Goal: Task Accomplishment & Management: Complete application form

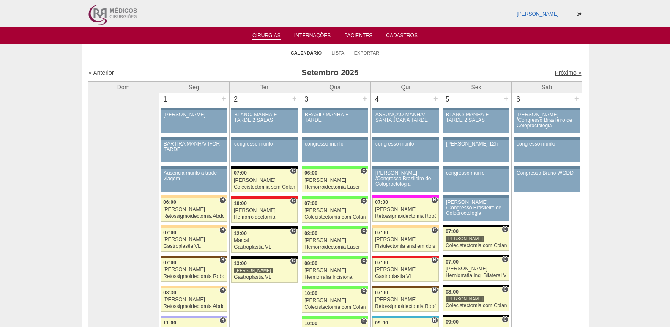
click at [563, 71] on link "Próximo »" at bounding box center [568, 72] width 27 height 7
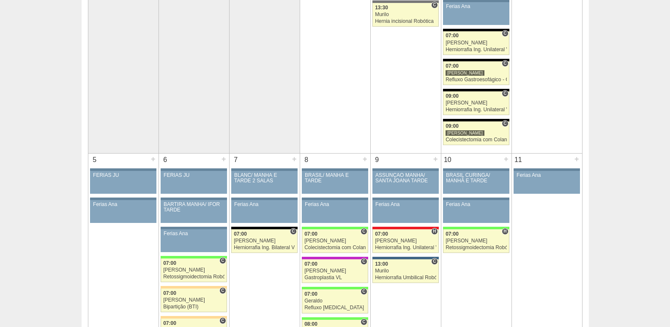
scroll to position [212, 0]
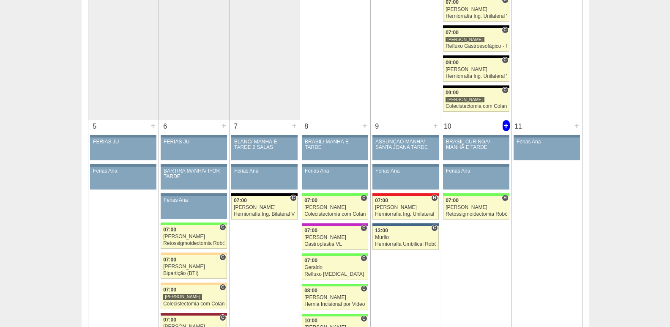
click at [506, 122] on div "+" at bounding box center [506, 125] width 7 height 11
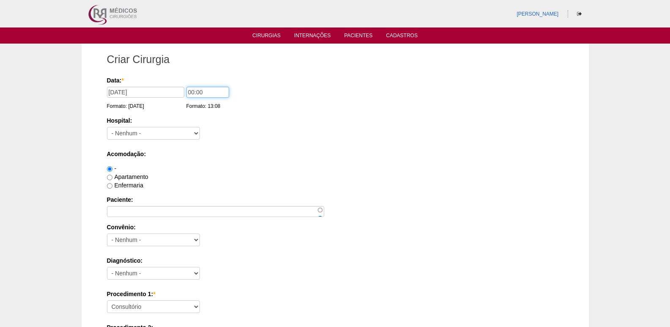
drag, startPoint x: 191, startPoint y: 96, endPoint x: 180, endPoint y: 99, distance: 11.4
click at [182, 85] on div "Data: * 10/10/2025 Formato: 10/09/2025 00:00 Formato: 13:08" at bounding box center [334, 80] width 454 height 8
type input "07:00"
click at [157, 130] on select "- Nenhum - 9 de Julho Albert Einstein Alvorada América Assunção Bartira Benefic…" at bounding box center [153, 133] width 93 height 13
select select "8"
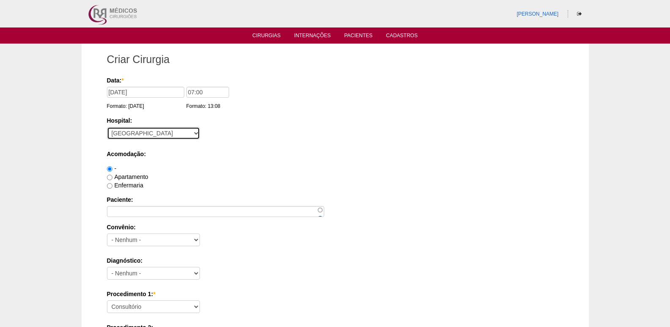
click at [107, 127] on select "- Nenhum - 9 de Julho Albert Einstein Alvorada América Assunção Bartira Benefic…" at bounding box center [153, 133] width 93 height 13
click at [141, 178] on label "Apartamento" at bounding box center [127, 176] width 41 height 7
click at [113, 178] on input "Apartamento" at bounding box center [109, 177] width 5 height 5
radio input "true"
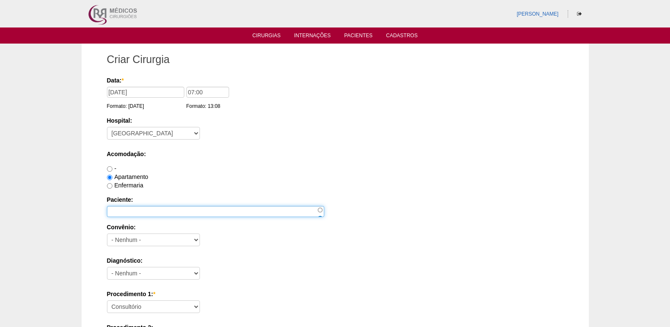
click at [138, 211] on input "Paciente:" at bounding box center [215, 211] width 217 height 11
paste input "Margot Paon de Andrade Ga"
type input "Margot Paon de Andrade Garcia"
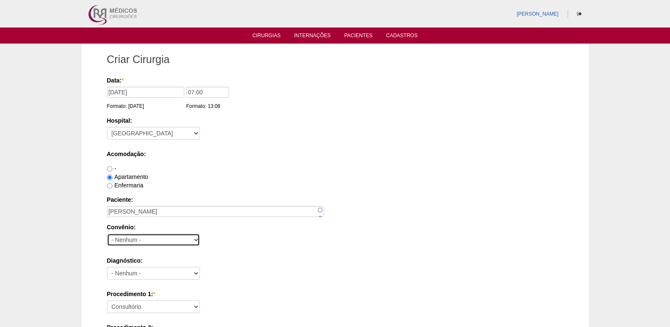
click at [159, 236] on select "- Nenhum - Abet Afresp Allianz Amil Blue Life Caasp Cabesp Caixa de Pensões Car…" at bounding box center [153, 240] width 93 height 13
select select "8907"
click at [107, 234] on select "- Nenhum - Abet Afresp Allianz Amil Blue Life Caasp Cabesp Caixa de Pensões Car…" at bounding box center [153, 240] width 93 height 13
click at [226, 196] on label "Paciente:" at bounding box center [335, 199] width 457 height 8
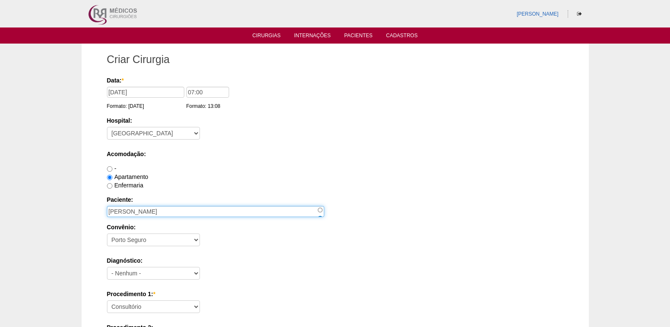
click at [226, 206] on input "Margot Paon de Andrade Garcia" at bounding box center [215, 211] width 217 height 11
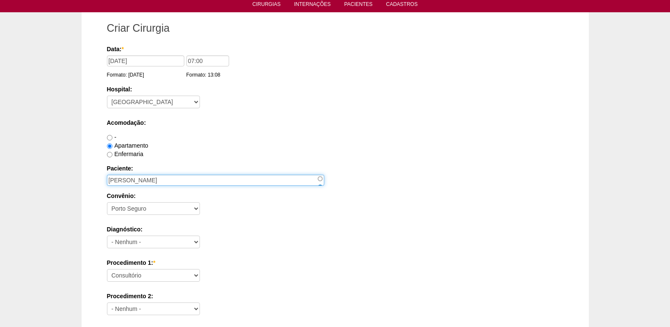
scroll to position [85, 0]
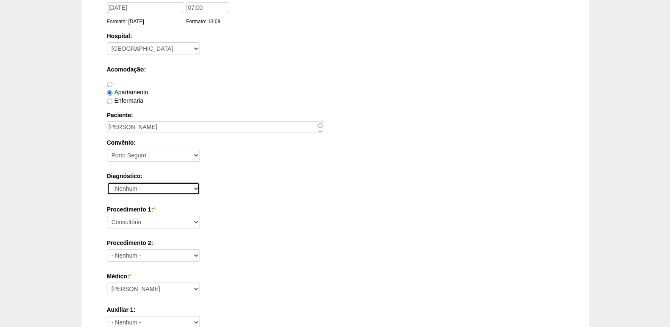
click at [159, 188] on select "- Nenhum - Abdome Agudo Abscesso Hepático Abscesso Perianal Abscesso Peritoneal…" at bounding box center [153, 188] width 93 height 13
click at [163, 187] on select "- Nenhum - Abdome Agudo Abscesso Hepático Abscesso Perianal Abscesso Peritoneal…" at bounding box center [153, 188] width 93 height 13
select select "3707"
click at [107, 182] on select "- Nenhum - Abdome Agudo Abscesso Hepático Abscesso Perianal Abscesso Peritoneal…" at bounding box center [153, 188] width 93 height 13
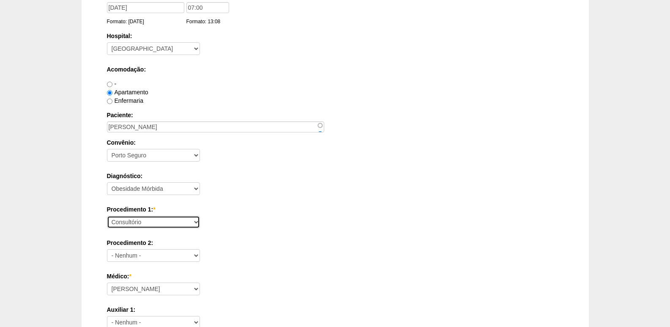
click at [144, 221] on select "Consultório Abscesso Hepático - Drenagem Abscesso perianal Amputação Abdômino P…" at bounding box center [153, 222] width 93 height 13
select select "18616"
click at [107, 216] on select "Consultório Abscesso Hepático - Drenagem Abscesso perianal Amputação Abdômino P…" at bounding box center [153, 222] width 93 height 13
click at [222, 188] on div "Diagnóstico: - Nenhum - Abdome Agudo Abscesso Hepático Abscesso Perianal Absces…" at bounding box center [335, 185] width 457 height 27
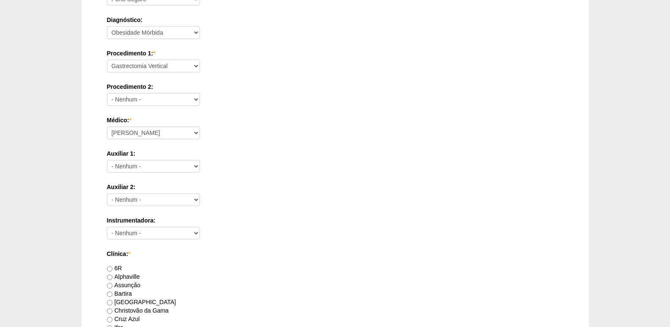
scroll to position [254, 0]
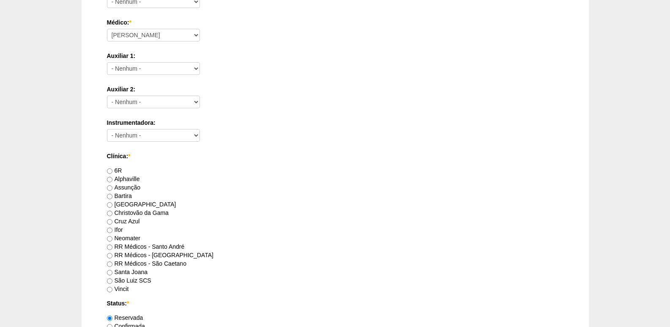
click at [126, 202] on label "Brasil" at bounding box center [141, 204] width 69 height 7
click at [113, 202] on input "Brasil" at bounding box center [109, 204] width 5 height 5
radio input "true"
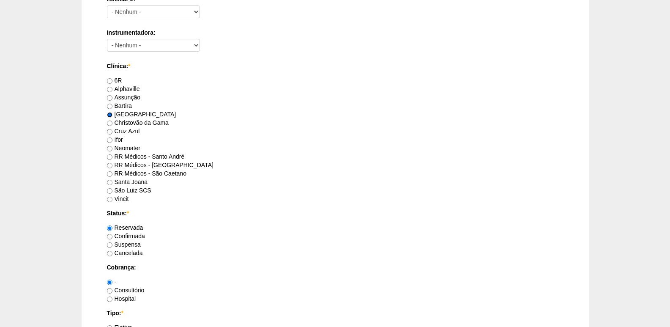
scroll to position [465, 0]
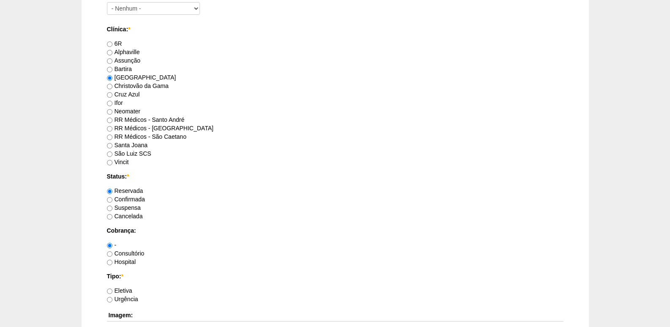
click at [132, 264] on label "Hospital" at bounding box center [121, 261] width 29 height 7
click at [113, 264] on input "Hospital" at bounding box center [109, 262] width 5 height 5
radio input "true"
click at [126, 290] on label "Eletiva" at bounding box center [119, 290] width 25 height 7
click at [113, 290] on input "Eletiva" at bounding box center [109, 291] width 5 height 5
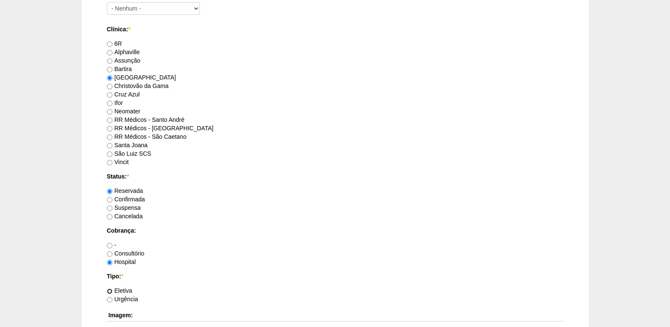
radio input "true"
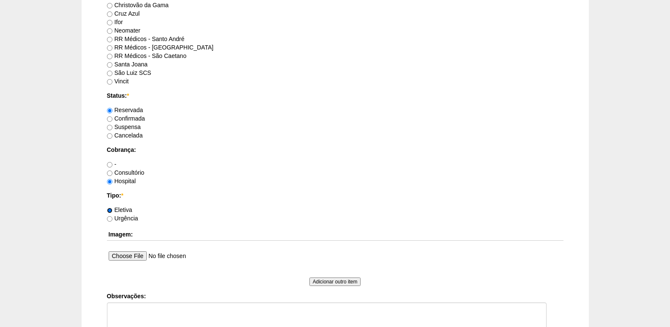
scroll to position [592, 0]
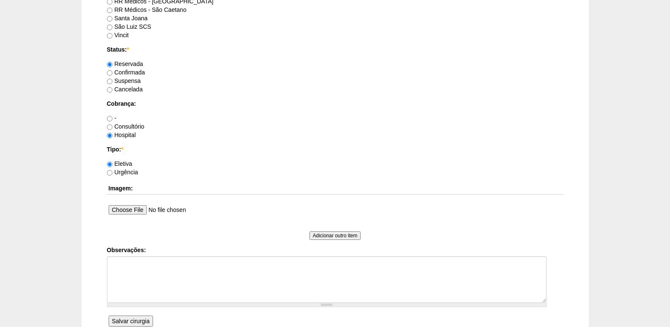
click at [128, 322] on input "Salvar cirurgia" at bounding box center [131, 321] width 44 height 11
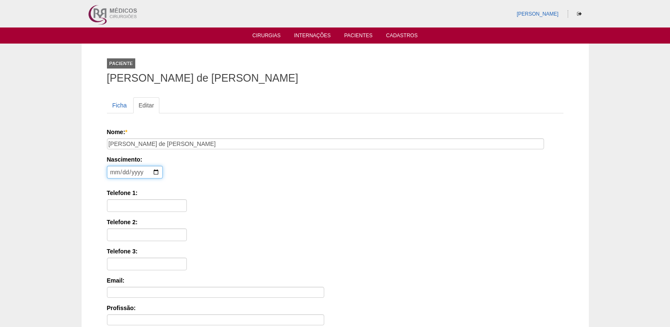
click at [114, 173] on input "date" at bounding box center [135, 172] width 56 height 13
type input "1985-04-28"
type input "11 99368-1254"
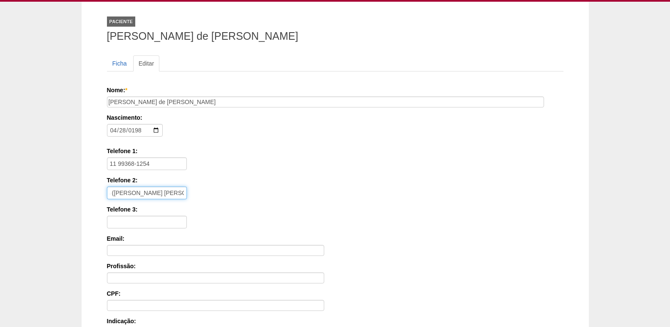
scroll to position [190, 0]
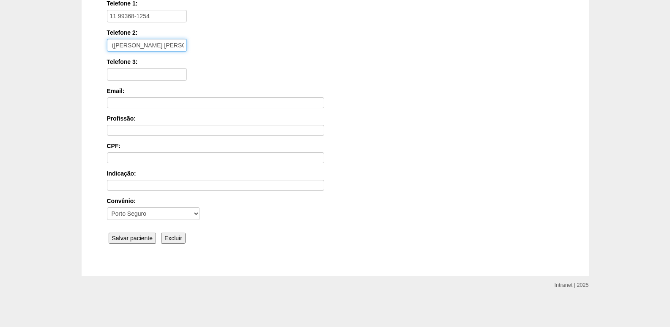
type input "11 99959-4514 (MARIA LUIZA - ESPOSA)"
click at [148, 239] on input "Salvar paciente" at bounding box center [133, 238] width 48 height 11
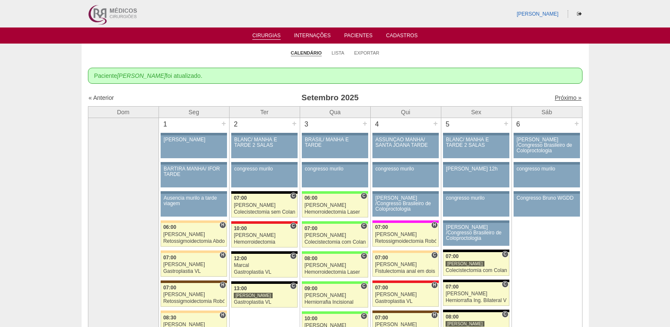
click at [563, 98] on link "Próximo »" at bounding box center [568, 97] width 27 height 7
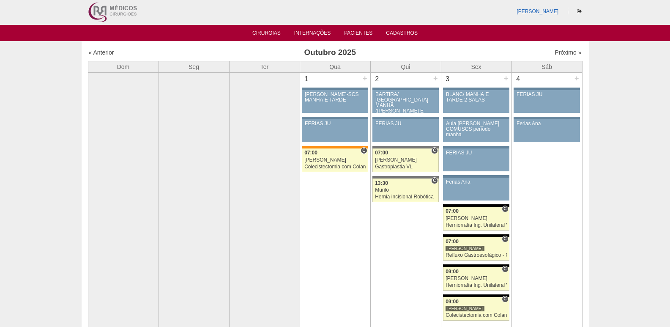
scroll to position [0, 0]
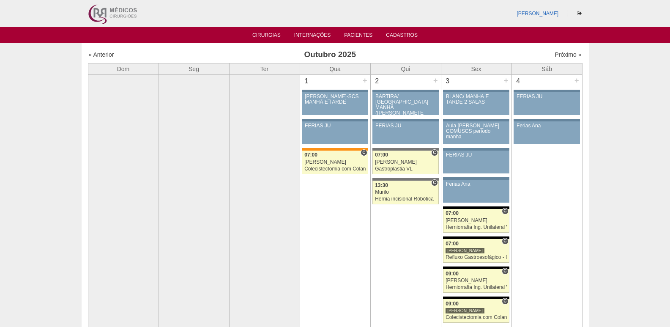
click at [117, 17] on img at bounding box center [112, 13] width 52 height 27
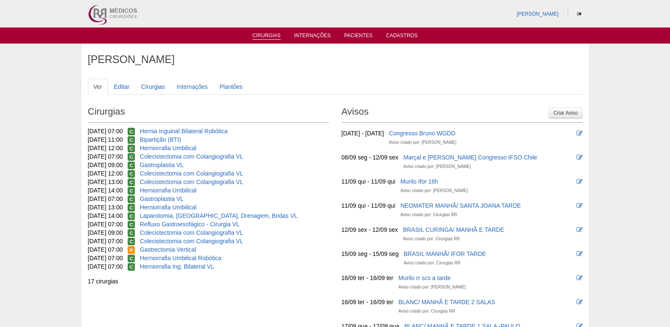
click at [274, 36] on link "Cirurgias" at bounding box center [267, 36] width 28 height 7
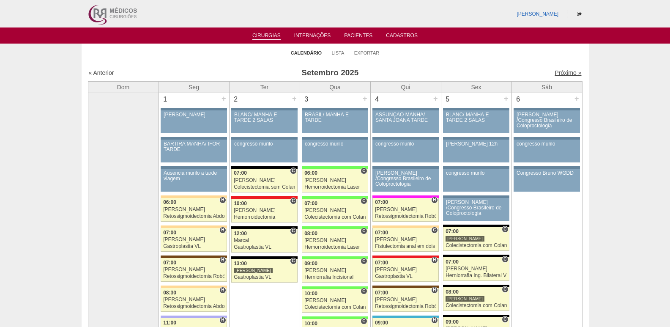
click at [561, 73] on link "Próximo »" at bounding box center [568, 72] width 27 height 7
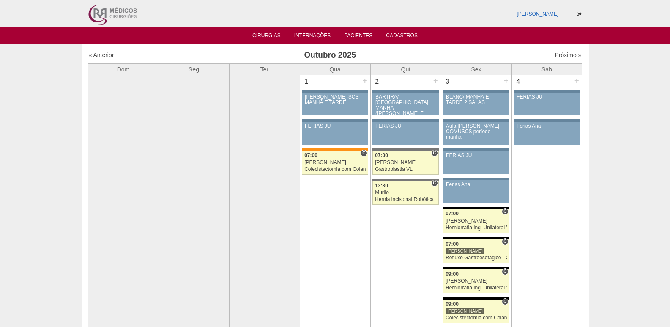
click at [577, 14] on icon at bounding box center [579, 13] width 5 height 5
